Goal: Information Seeking & Learning: Learn about a topic

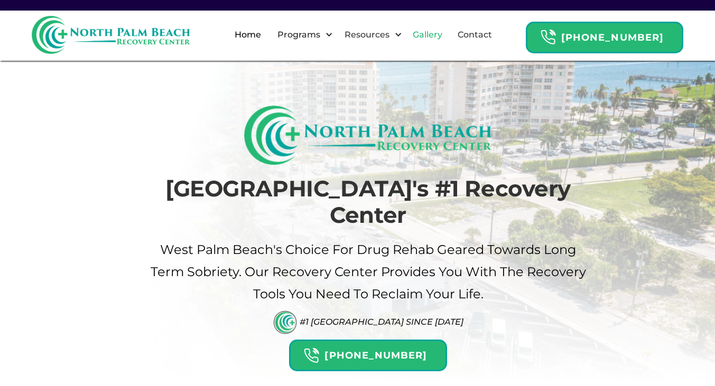
click at [441, 30] on link "Gallery" at bounding box center [428, 35] width 42 height 34
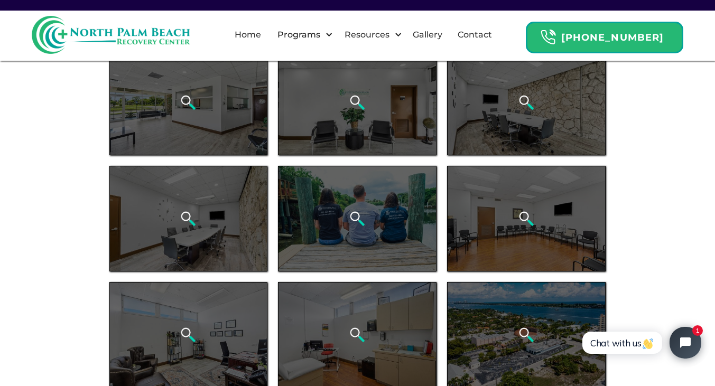
scroll to position [384, 0]
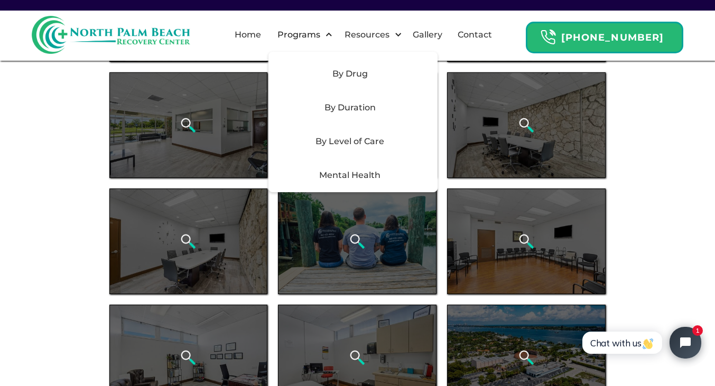
click at [350, 139] on div "By Level of Care" at bounding box center [350, 141] width 150 height 13
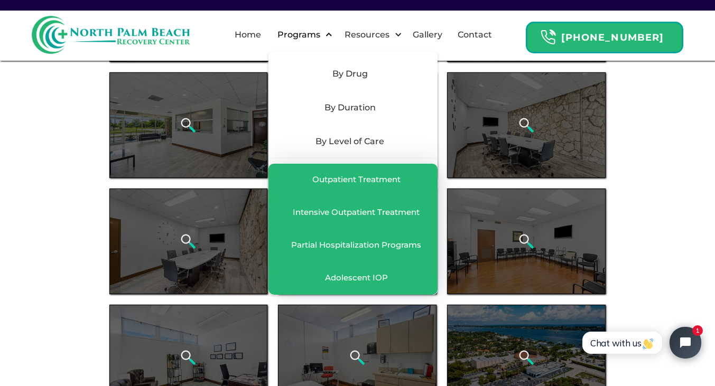
click at [324, 44] on div "Programs" at bounding box center [302, 35] width 67 height 34
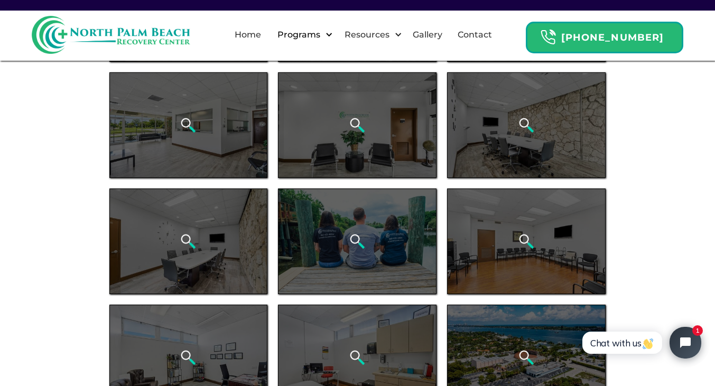
click at [323, 36] on div "Programs" at bounding box center [299, 35] width 48 height 13
click at [336, 36] on div "Programs" at bounding box center [302, 35] width 67 height 34
click at [323, 32] on div "Programs" at bounding box center [299, 35] width 48 height 13
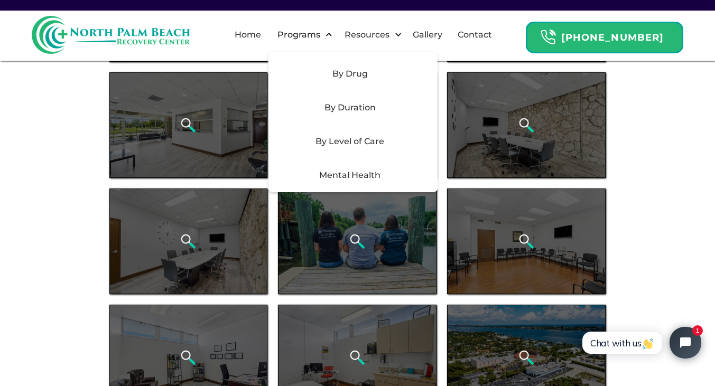
click at [373, 171] on div "Mental Health" at bounding box center [350, 175] width 150 height 13
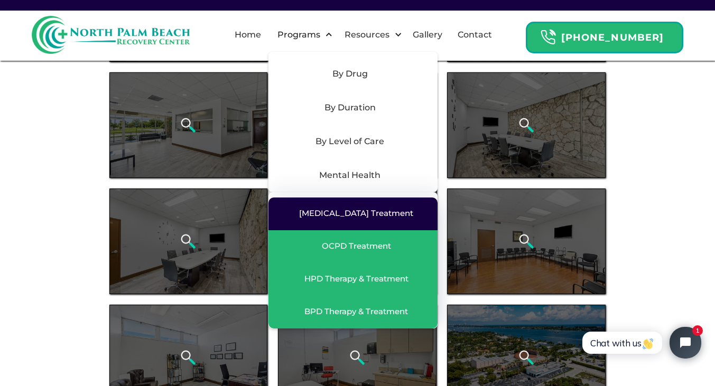
click at [353, 213] on div "[MEDICAL_DATA] Treatment" at bounding box center [356, 213] width 114 height 11
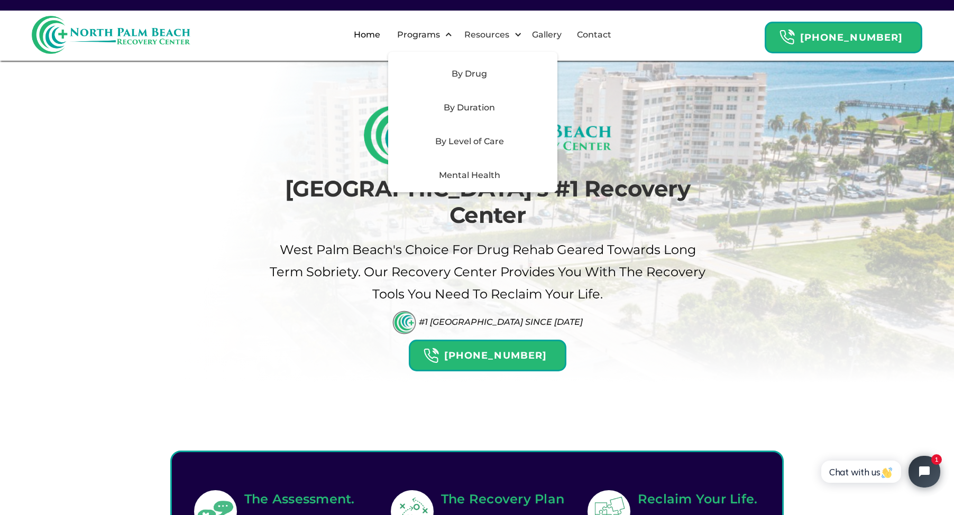
click at [466, 110] on div "By Duration" at bounding box center [469, 107] width 150 height 13
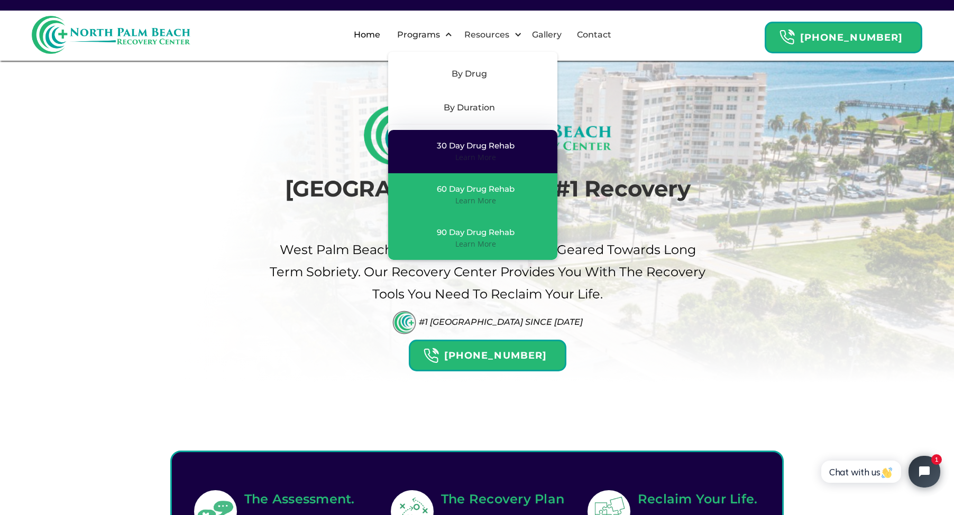
click at [479, 159] on div "Learn More" at bounding box center [475, 157] width 41 height 11
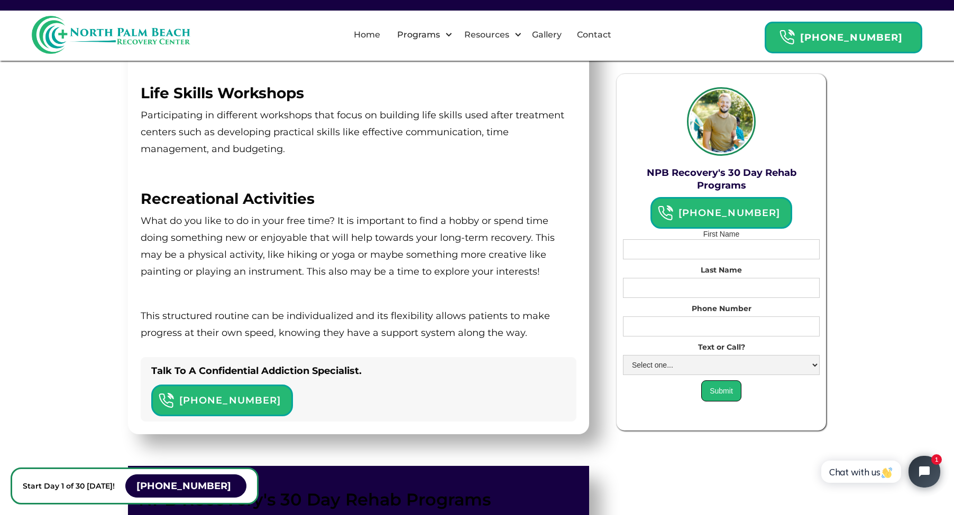
scroll to position [2413, 0]
